Goal: Task Accomplishment & Management: Complete application form

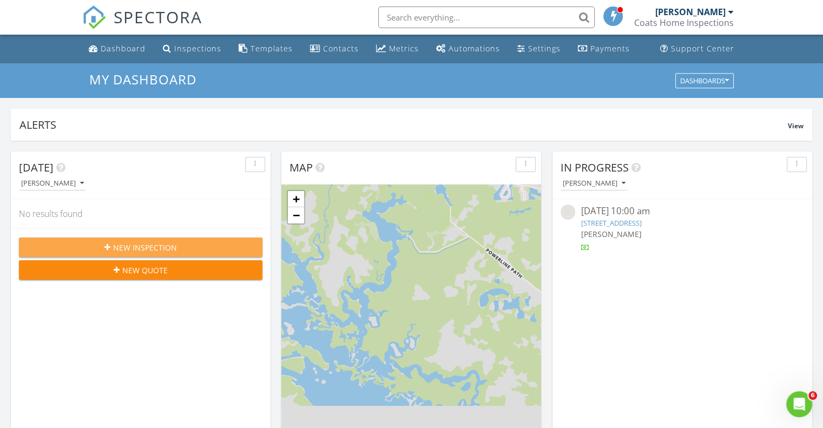
click at [130, 247] on span "New Inspection" at bounding box center [145, 247] width 64 height 11
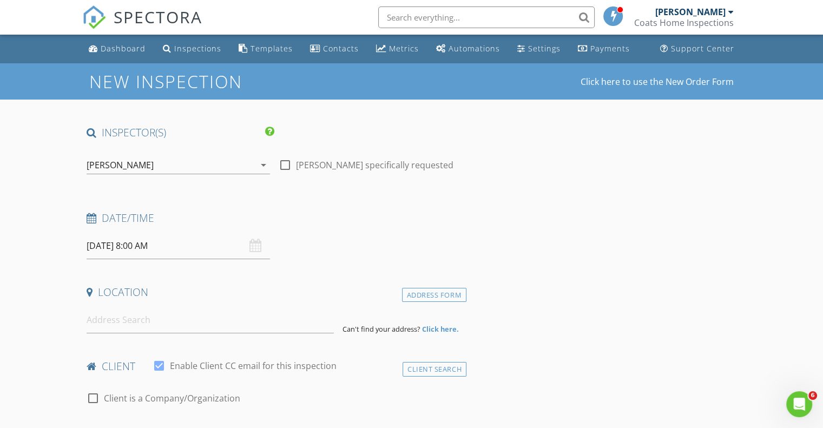
click at [257, 248] on div "08/29/2025 8:00 AM" at bounding box center [178, 246] width 183 height 27
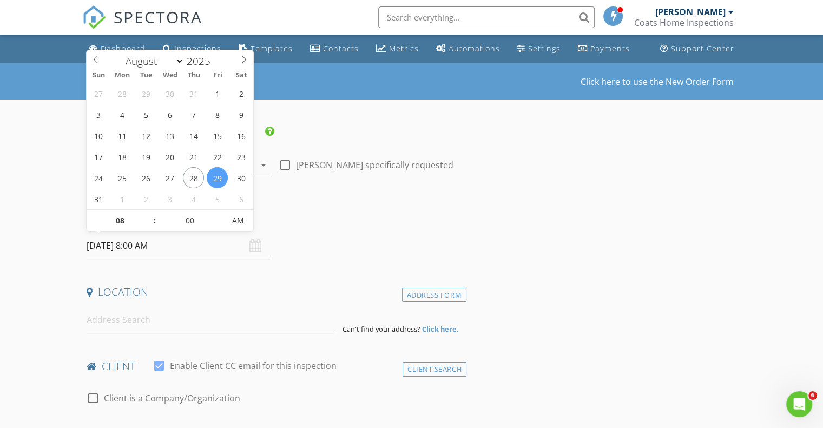
click at [103, 250] on input "08/29/2025 8:00 AM" at bounding box center [178, 246] width 183 height 27
type input "09"
type input "08/29/2025 9:00 AM"
click at [149, 214] on span at bounding box center [150, 215] width 8 height 11
type input "10"
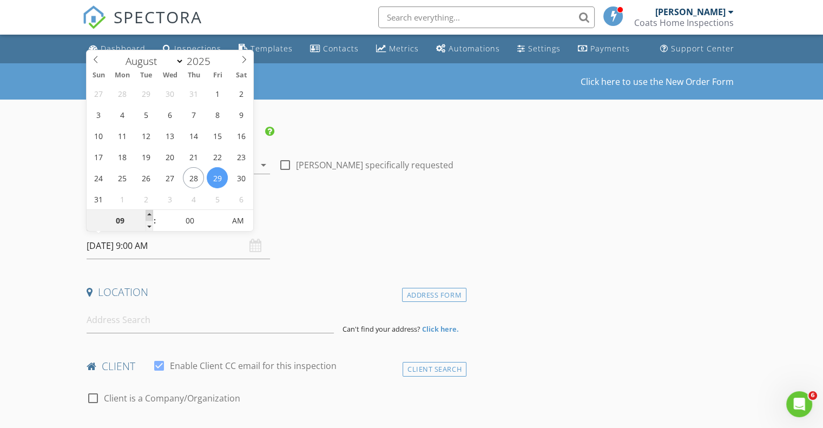
type input "08/29/2025 10:00 AM"
click at [149, 214] on span at bounding box center [150, 215] width 8 height 11
type input "11"
type input "08/29/2025 11:00 AM"
click at [149, 214] on span at bounding box center [150, 215] width 8 height 11
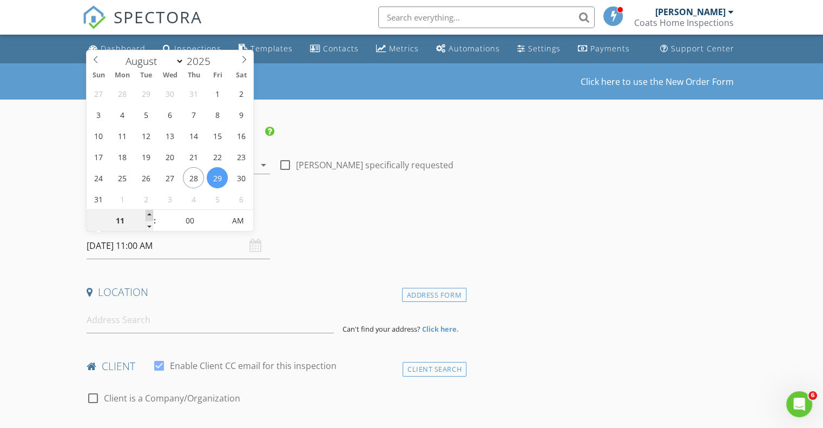
type input "12"
type input "08/29/2025 12:00 PM"
click at [149, 214] on span at bounding box center [150, 215] width 8 height 11
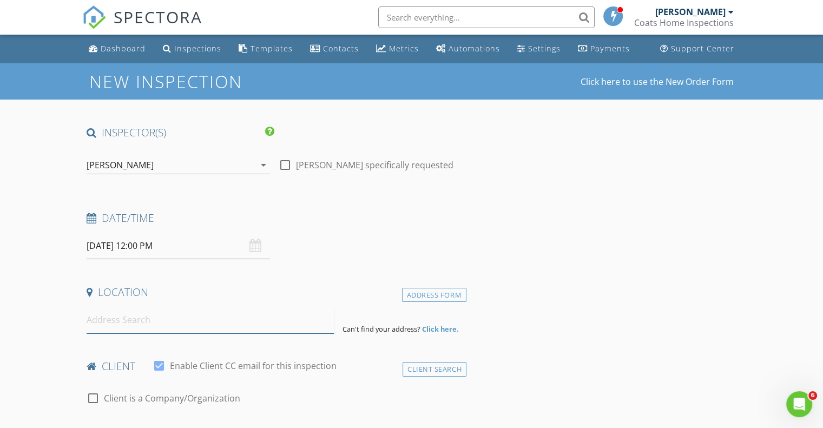
click at [130, 320] on input at bounding box center [210, 320] width 247 height 27
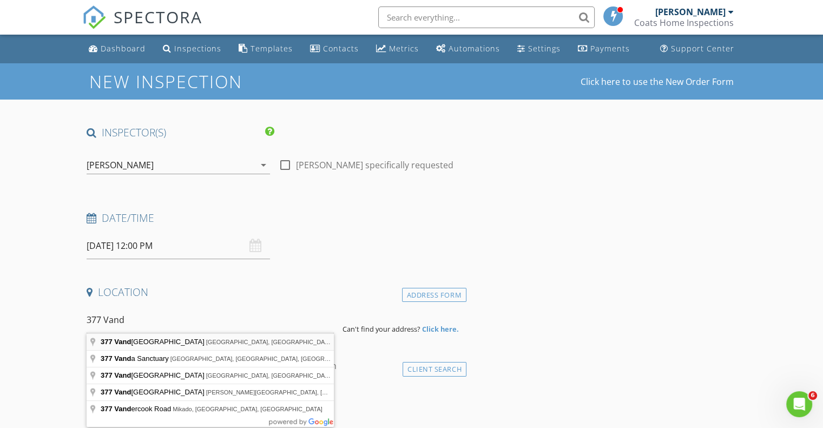
type input "377 Vanderbilt Beach Road, Naples, FL, USA"
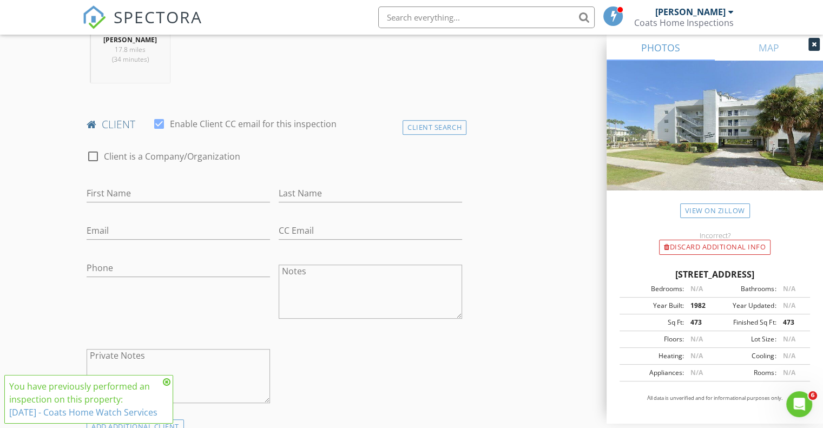
scroll to position [463, 0]
click at [94, 152] on div at bounding box center [93, 156] width 18 height 18
checkbox input "true"
click at [113, 195] on input "Enable Client CC email for this inspection" at bounding box center [275, 194] width 376 height 18
type input "Real Property Management Qualified"
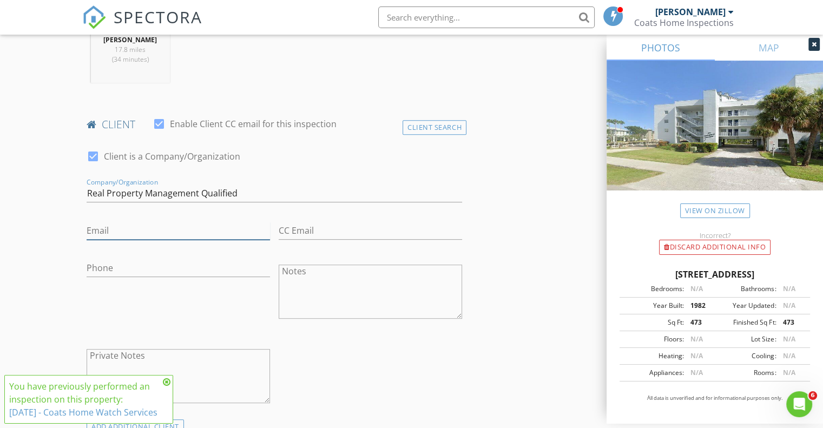
type input "Linda@rpmqualified.com"
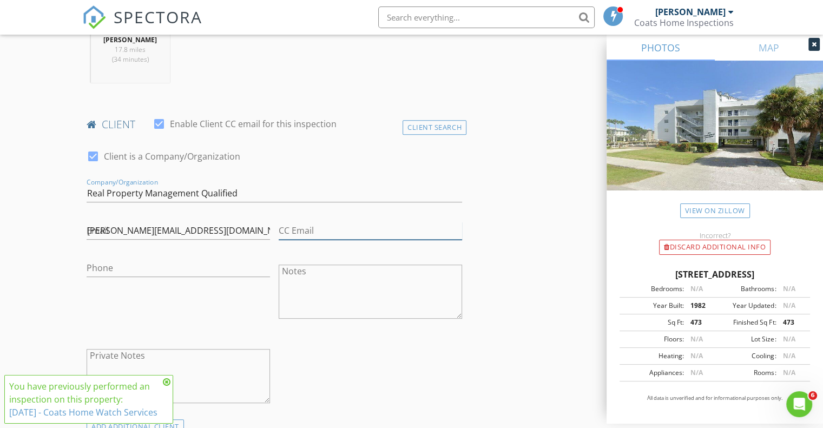
type input "Linda@rpmqualified.com"
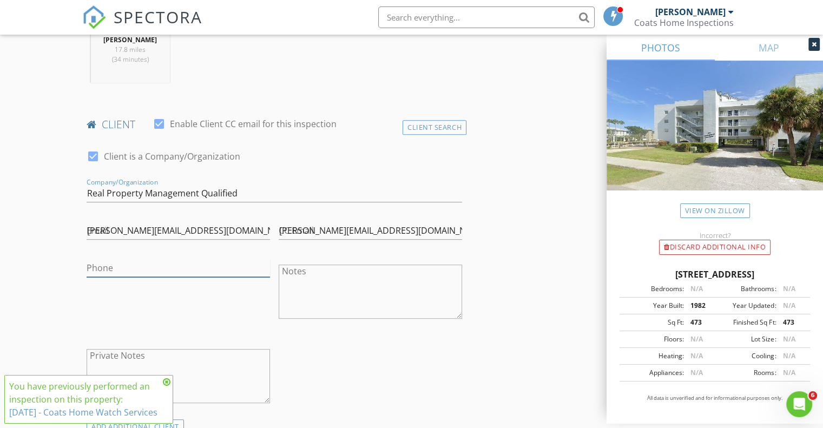
type input "[PHONE_NUMBER]"
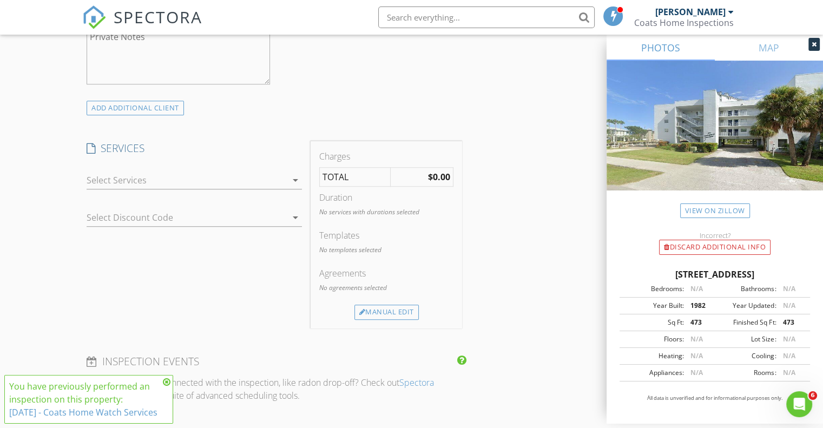
scroll to position [824, 0]
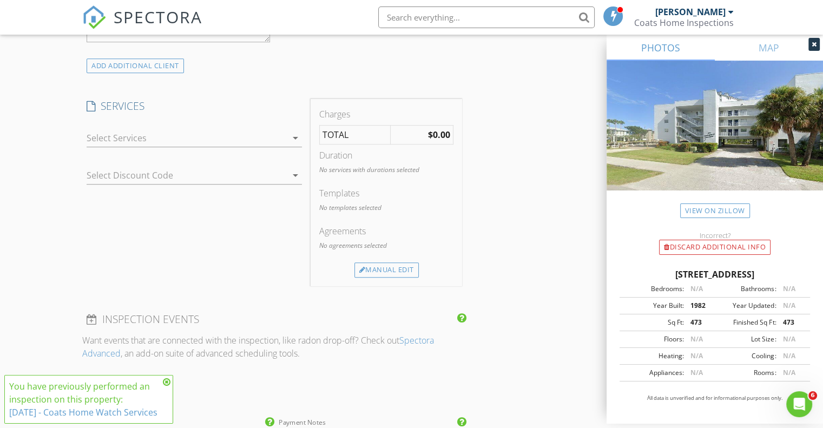
click at [296, 138] on icon "arrow_drop_down" at bounding box center [295, 138] width 13 height 13
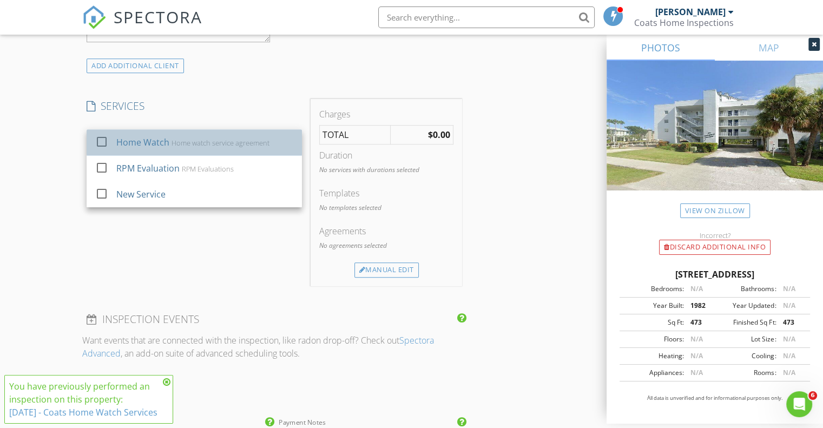
click at [136, 136] on div "Home Watch" at bounding box center [142, 142] width 53 height 13
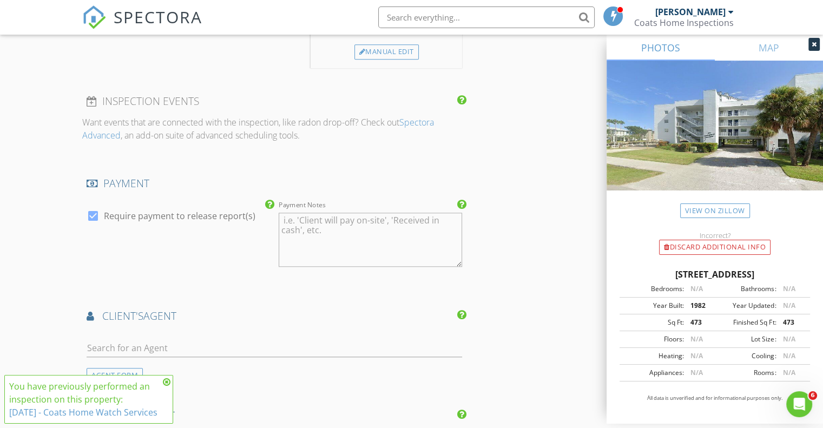
scroll to position [1078, 0]
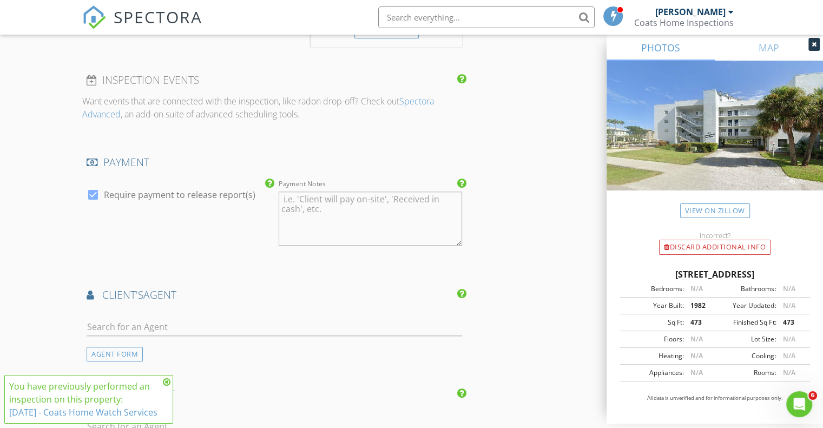
click at [96, 192] on div at bounding box center [93, 195] width 18 height 18
checkbox input "false"
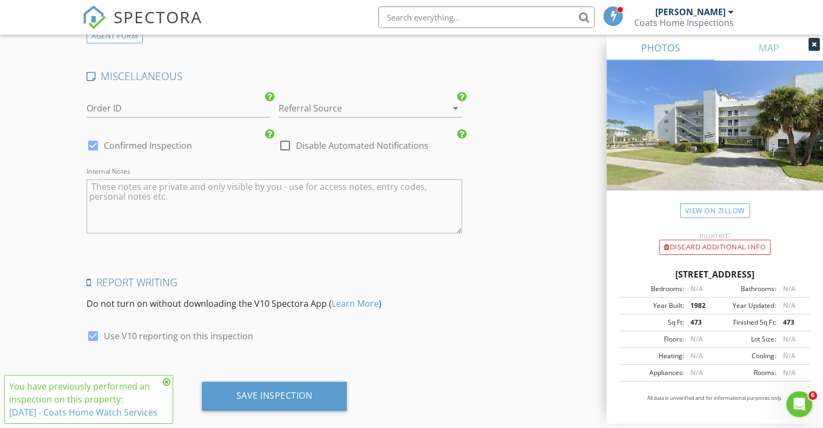
scroll to position [1509, 0]
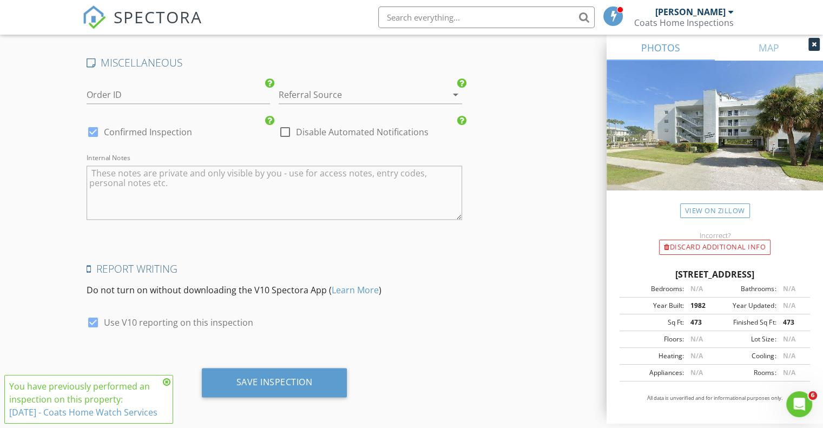
click at [93, 323] on div at bounding box center [93, 322] width 18 height 18
checkbox input "false"
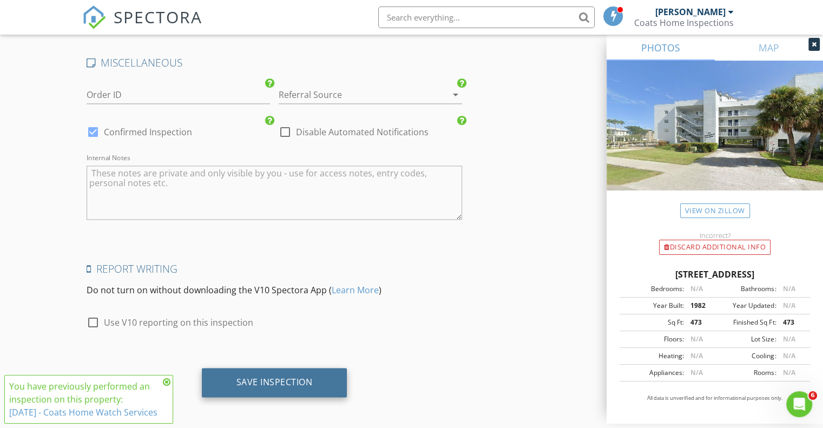
click at [267, 381] on div "Save Inspection" at bounding box center [275, 382] width 76 height 11
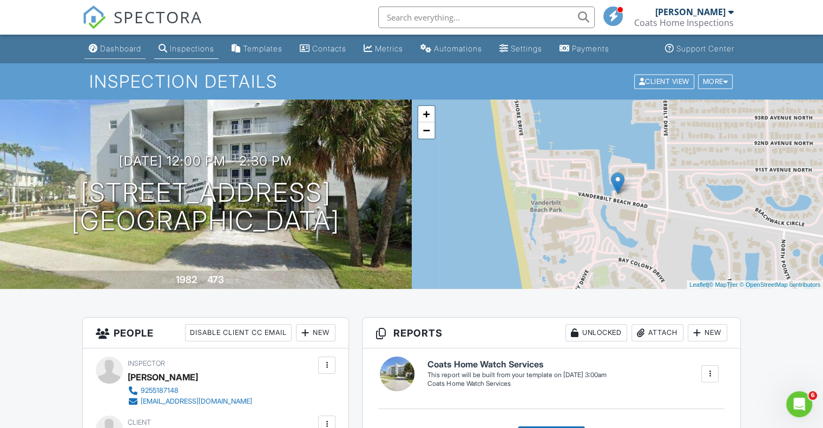
click at [117, 52] on div "Dashboard" at bounding box center [120, 48] width 41 height 9
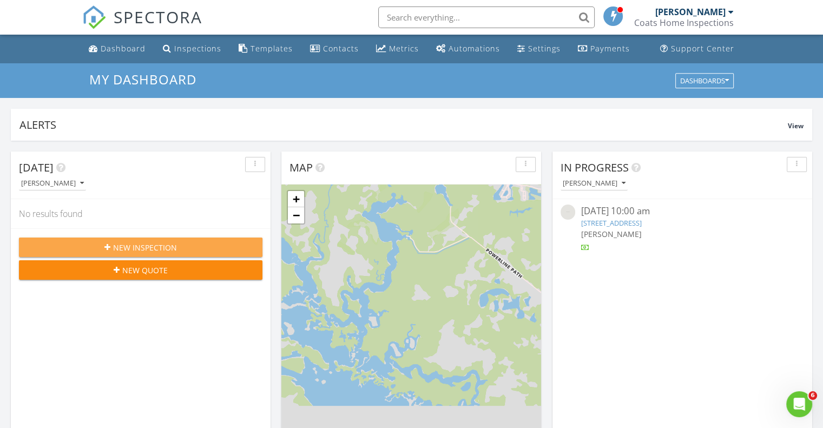
click at [127, 242] on span "New Inspection" at bounding box center [145, 247] width 64 height 11
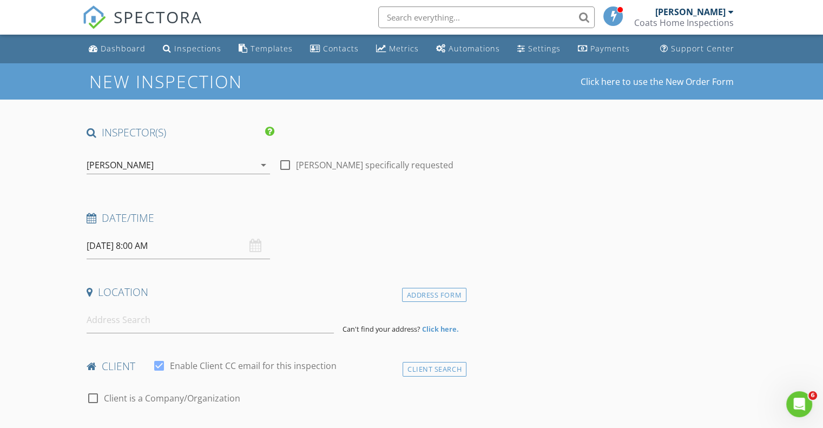
click at [148, 245] on input "08/29/2025 8:00 AM" at bounding box center [178, 246] width 183 height 27
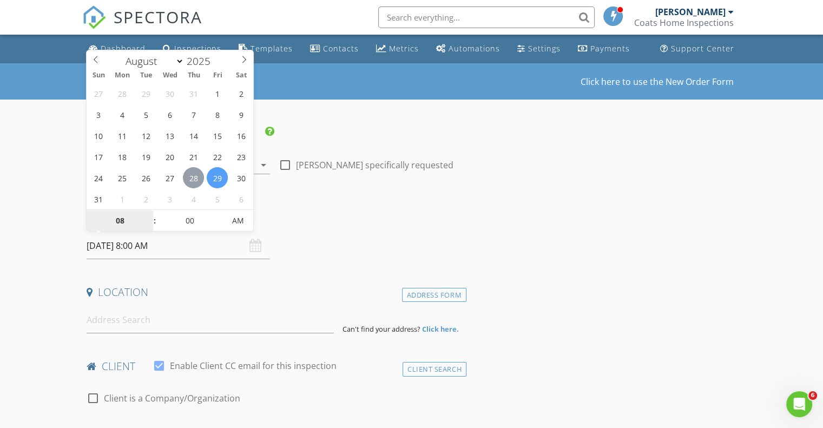
type input "08/28/2025 8:00 AM"
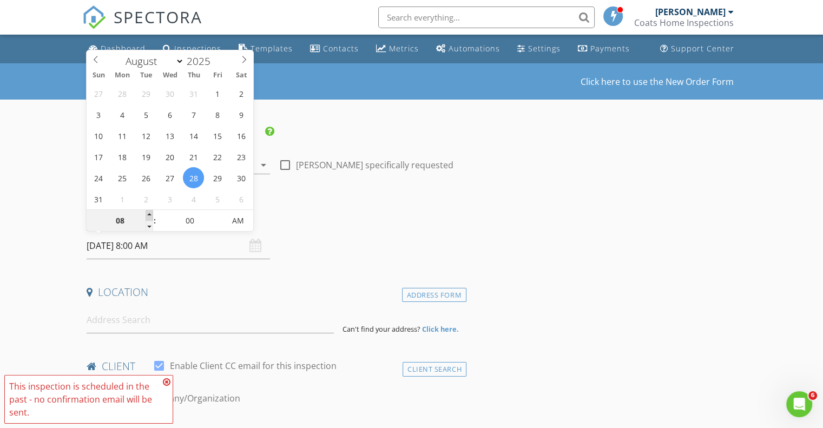
type input "09"
type input "08/28/2025 9:00 AM"
click at [148, 212] on span at bounding box center [150, 215] width 8 height 11
type input "10"
type input "08/28/2025 10:00 AM"
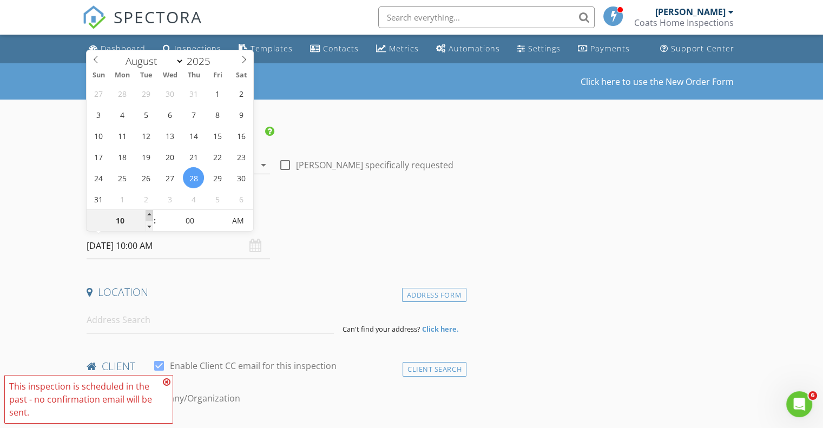
click at [148, 212] on span at bounding box center [150, 215] width 8 height 11
type input "11"
type input "08/28/2025 11:00 AM"
click at [148, 212] on span at bounding box center [150, 215] width 8 height 11
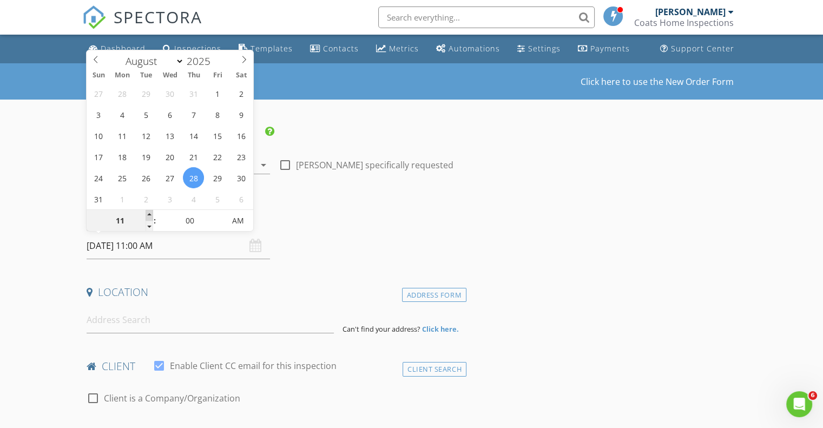
type input "12"
type input "08/28/2025 12:00 PM"
click at [148, 212] on span at bounding box center [150, 215] width 8 height 11
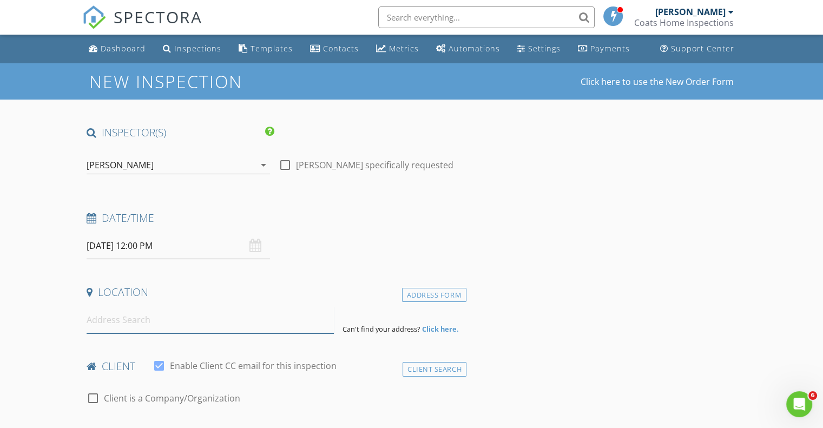
click at [97, 325] on input at bounding box center [210, 320] width 247 height 27
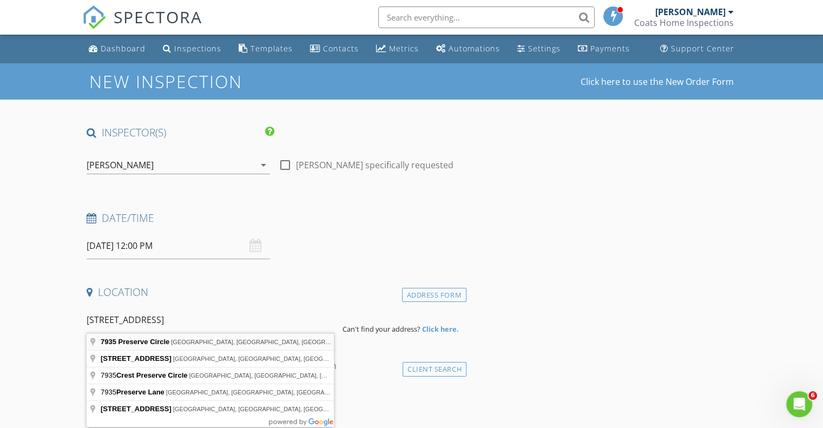
type input "7935 Preserve Circle, Naples, FL, USA"
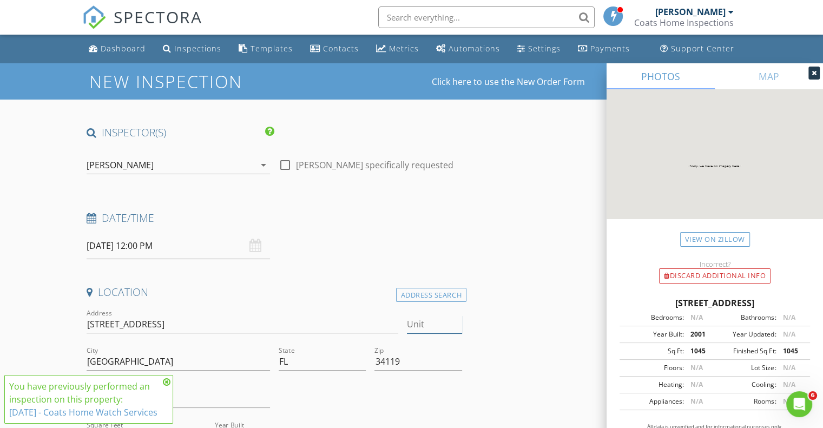
click at [420, 326] on input "Unit" at bounding box center [434, 325] width 55 height 18
type input "416"
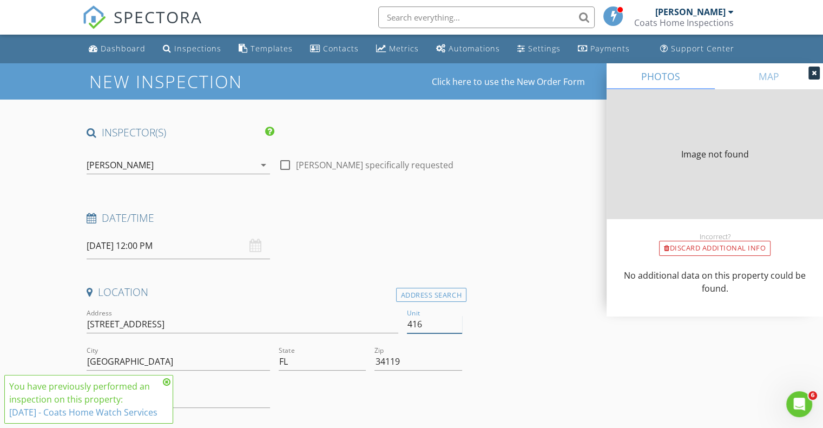
type input "1045"
type input "2001"
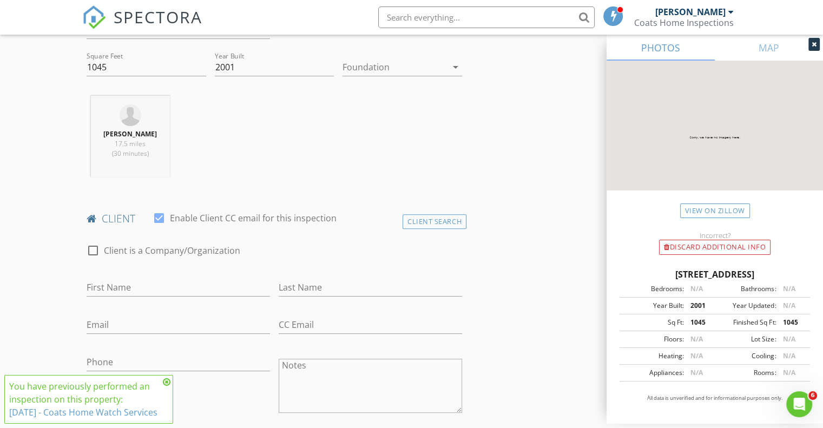
scroll to position [375, 0]
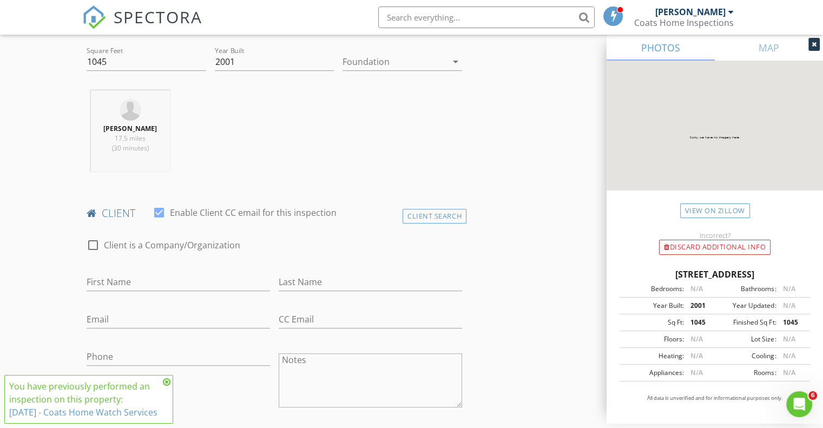
type input "416"
click at [94, 240] on div at bounding box center [93, 245] width 18 height 18
checkbox input "true"
click at [110, 279] on input "Enable Client CC email for this inspection" at bounding box center [275, 282] width 376 height 18
type input "Real Property Management Qualified"
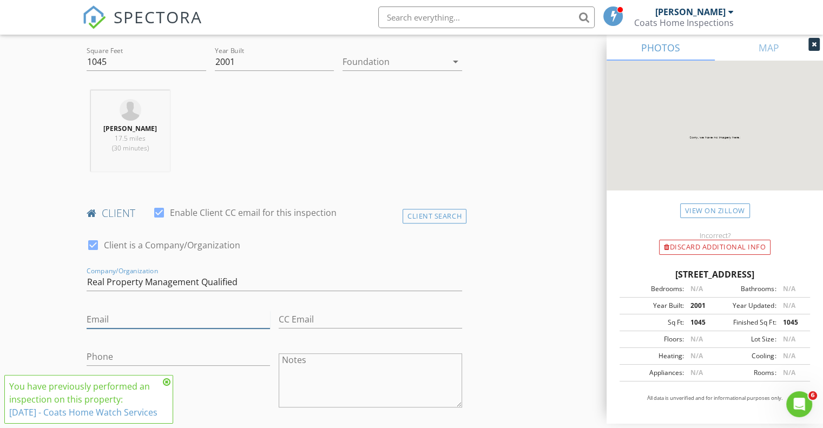
type input "Linda@rpmqualified.com"
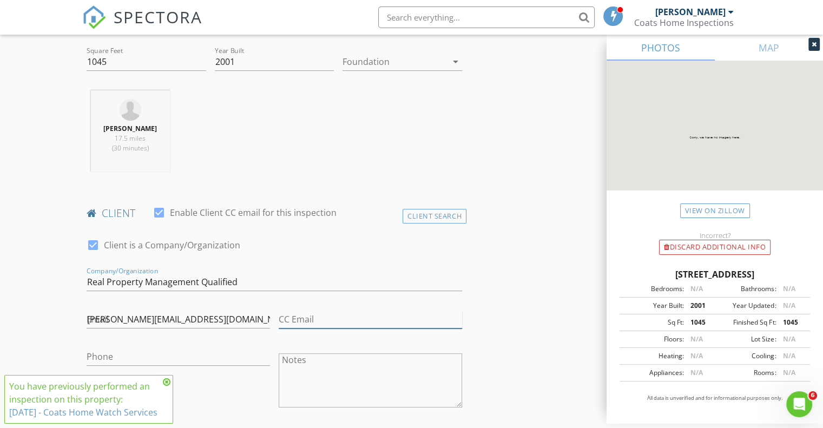
type input "Linda@rpmqualified.com"
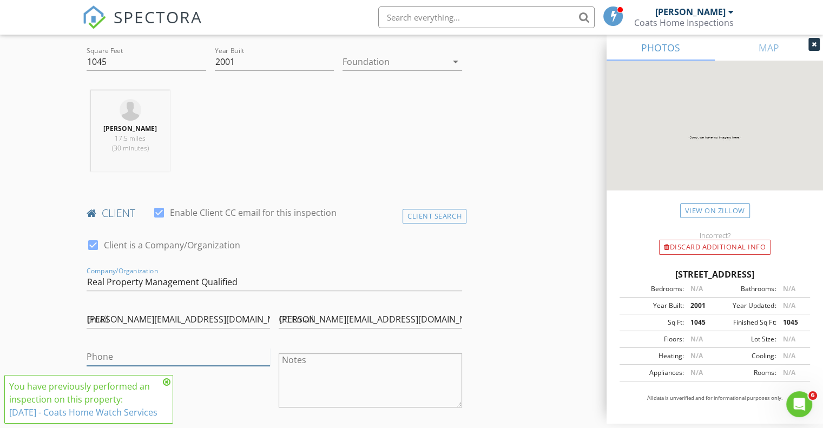
type input "262-370-0256"
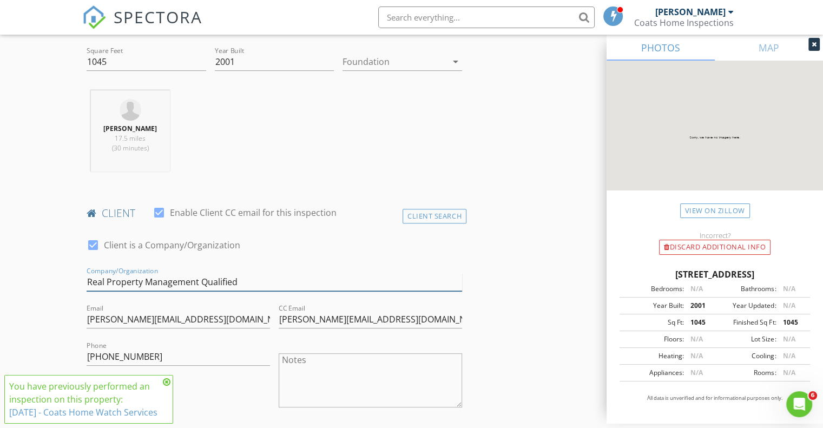
scroll to position [749, 0]
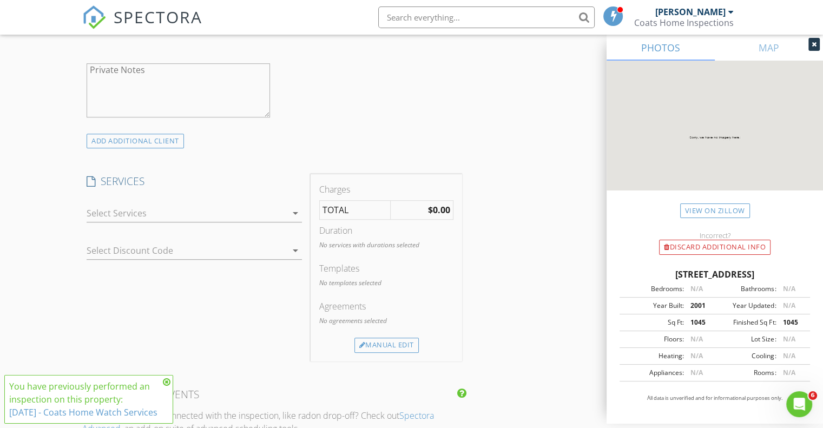
click at [291, 214] on icon "arrow_drop_down" at bounding box center [295, 213] width 13 height 13
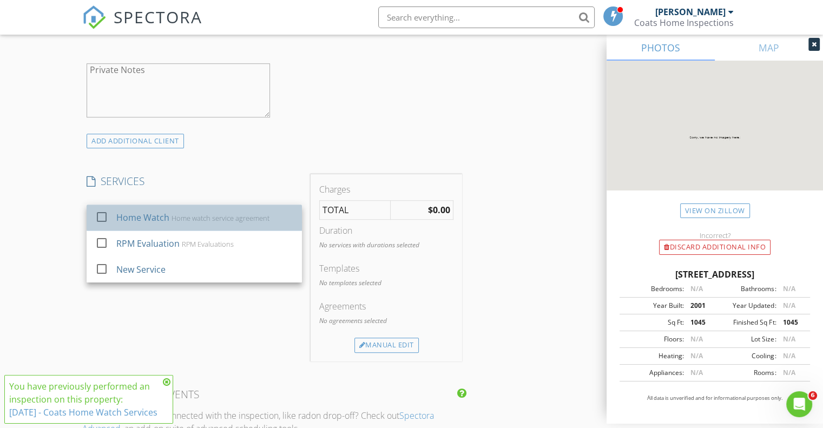
click at [156, 217] on div "Home Watch" at bounding box center [142, 217] width 53 height 13
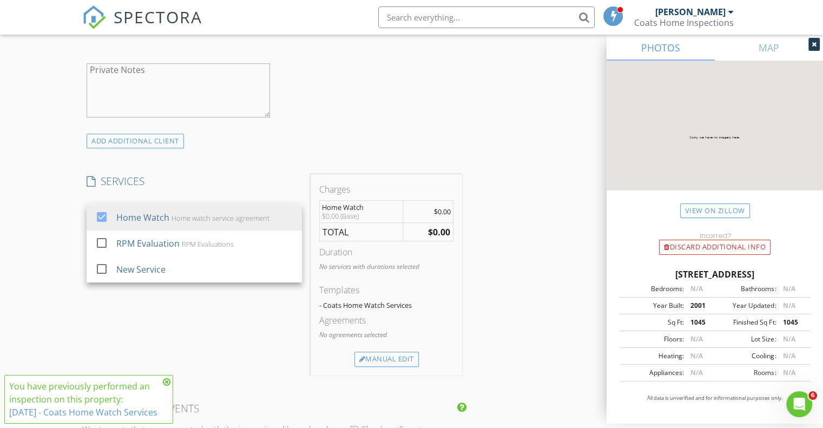
scroll to position [1124, 0]
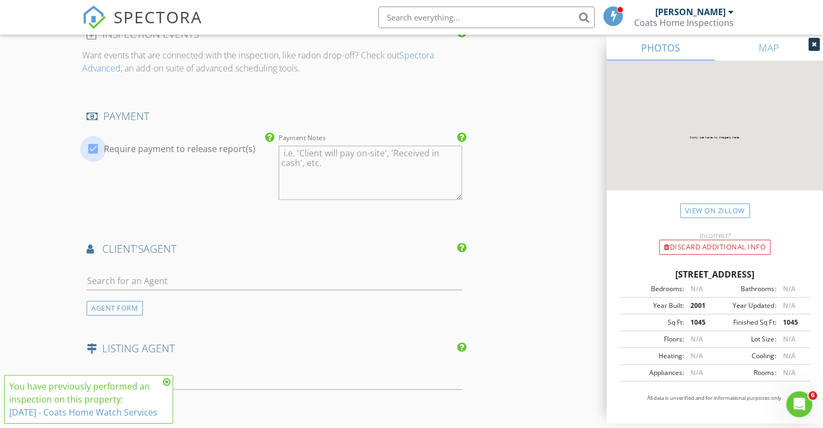
click at [94, 148] on div at bounding box center [93, 149] width 18 height 18
checkbox input "false"
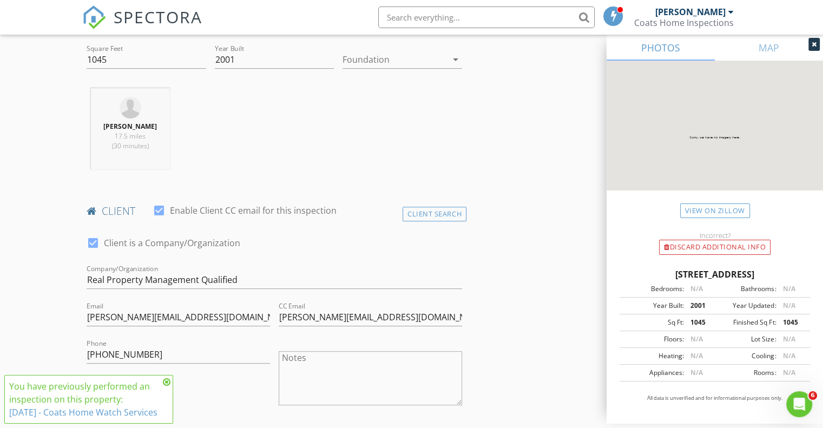
scroll to position [375, 0]
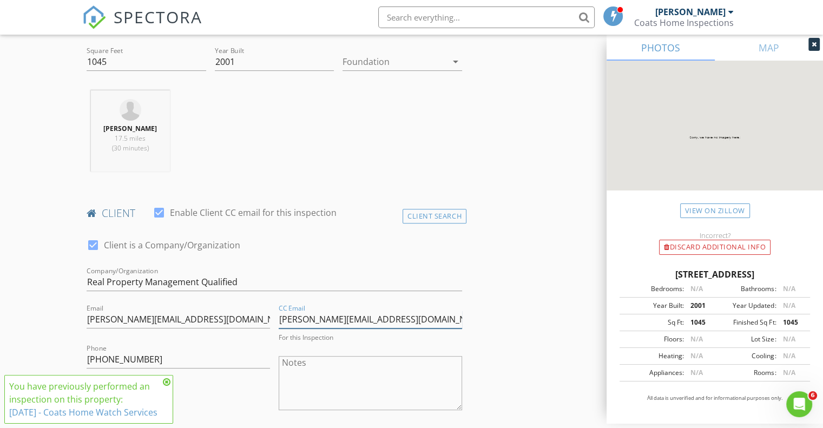
click at [394, 325] on input "Linda@rpmqualified.com" at bounding box center [370, 320] width 183 height 18
type input "L"
type input "C"
click at [306, 323] on input "jim" at bounding box center [370, 320] width 183 height 18
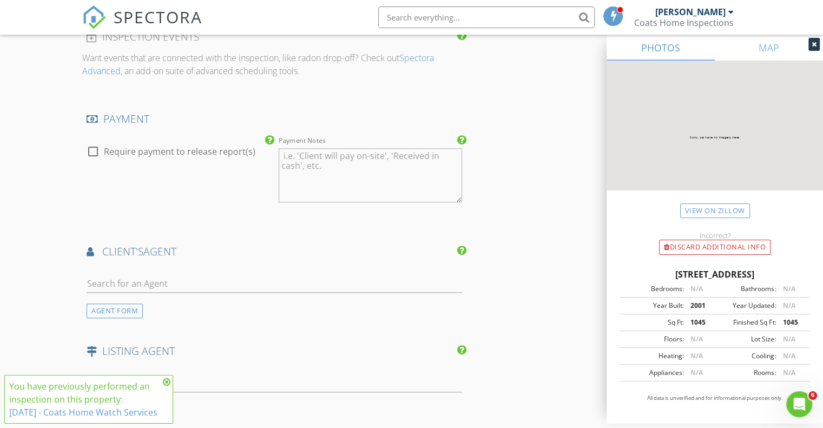
scroll to position [1498, 0]
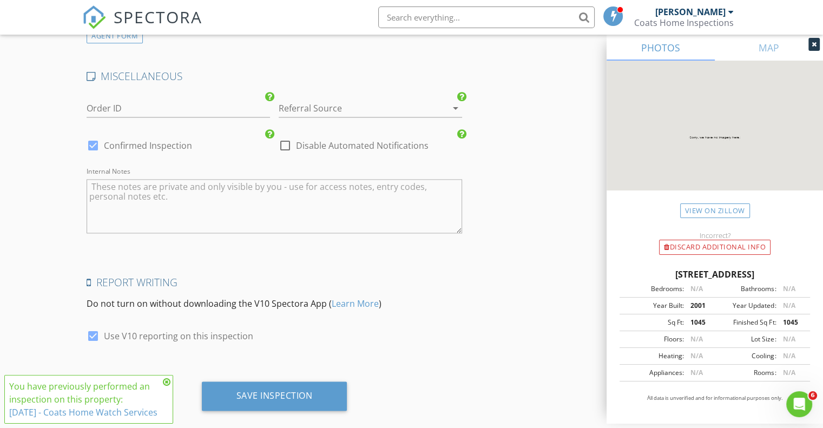
type input "jimc@coatscc.com"
click at [91, 334] on div at bounding box center [93, 335] width 18 height 18
checkbox input "false"
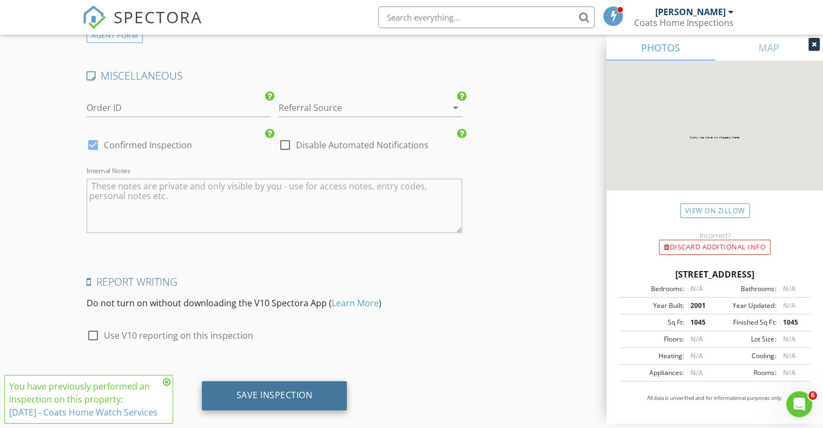
click at [272, 390] on div "Save Inspection" at bounding box center [275, 395] width 76 height 11
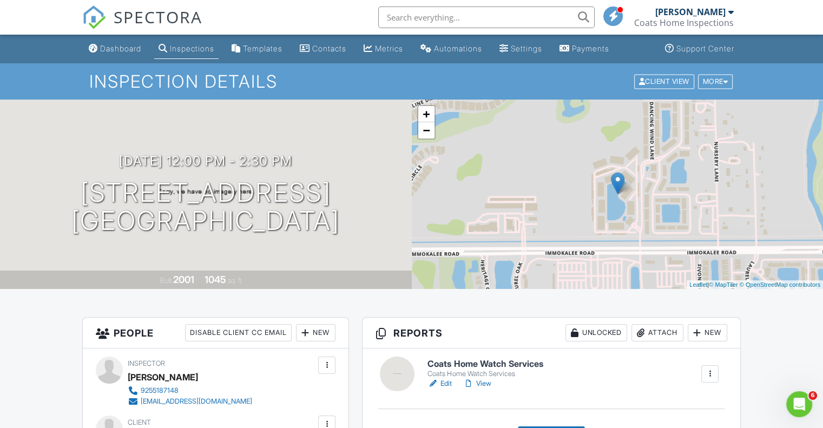
click at [178, 50] on div "Inspections" at bounding box center [192, 48] width 44 height 9
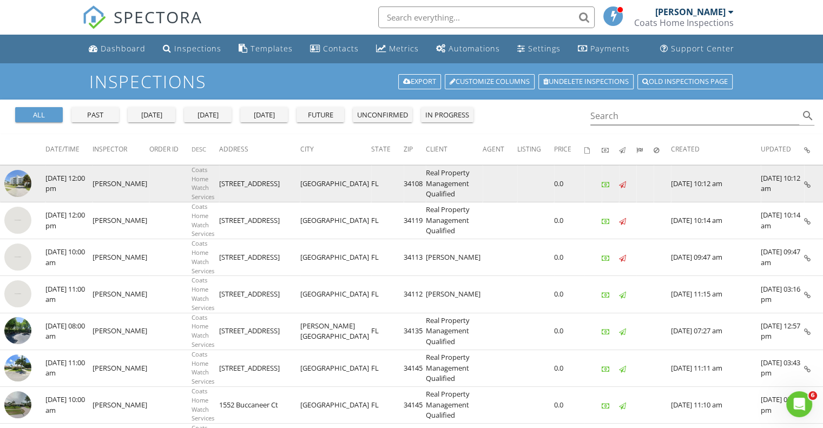
click at [136, 179] on td "[PERSON_NAME]" at bounding box center [121, 183] width 57 height 37
click at [149, 184] on td at bounding box center [170, 183] width 42 height 37
click at [14, 181] on img at bounding box center [17, 183] width 27 height 27
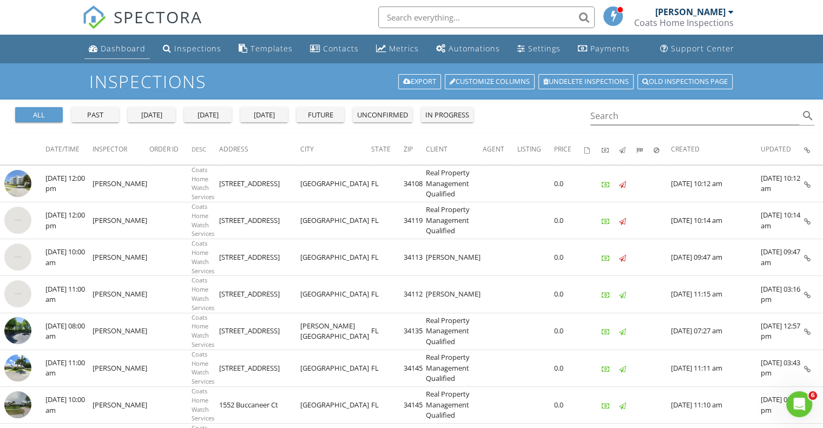
click at [116, 49] on div "Dashboard" at bounding box center [123, 48] width 45 height 10
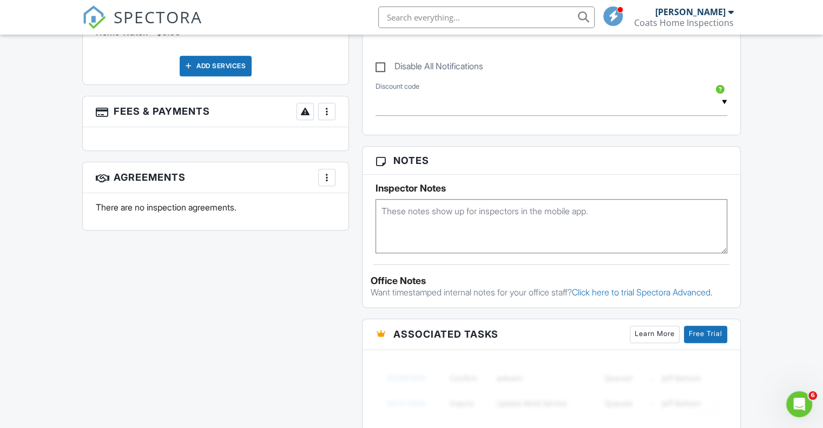
scroll to position [215, 0]
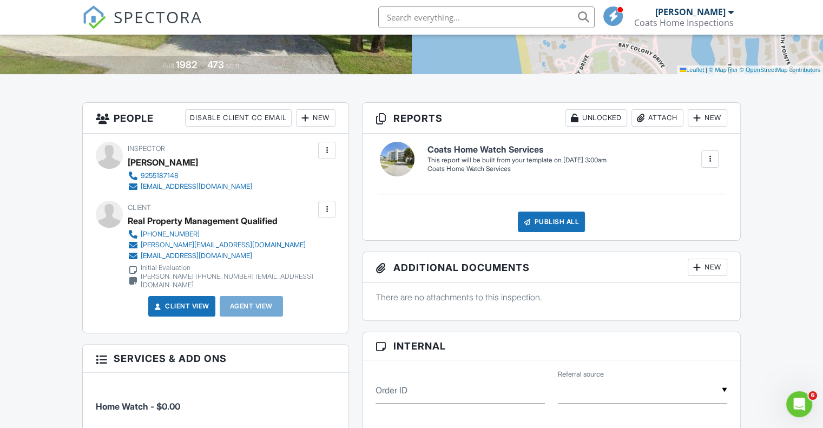
click at [327, 208] on div at bounding box center [326, 209] width 11 height 11
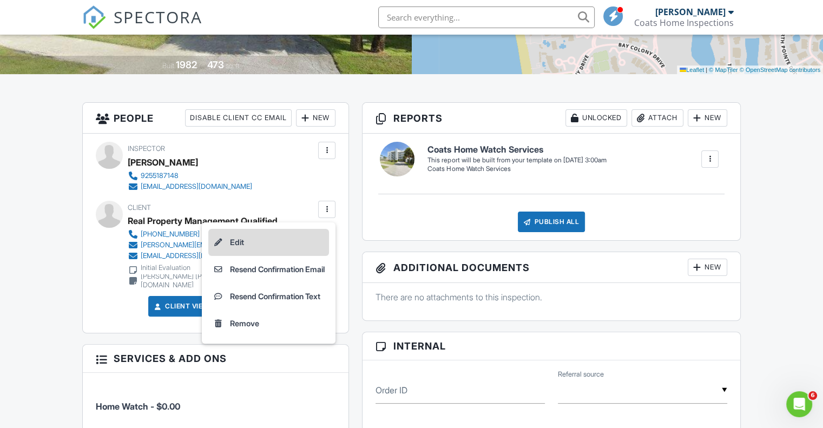
click at [234, 240] on li "Edit" at bounding box center [268, 242] width 121 height 27
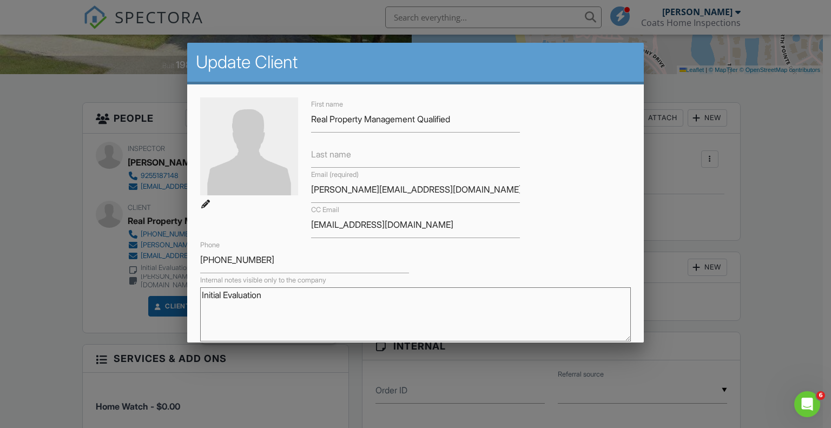
click at [708, 300] on div at bounding box center [415, 213] width 831 height 535
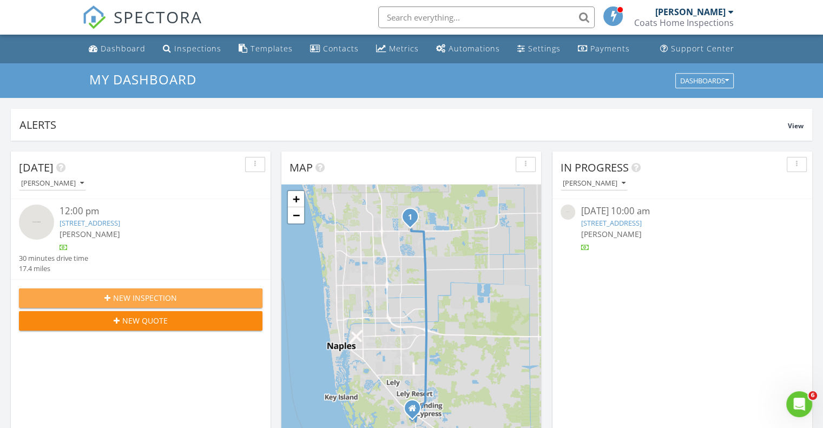
click at [126, 299] on span "New Inspection" at bounding box center [145, 297] width 64 height 11
